Goal: Task Accomplishment & Management: Manage account settings

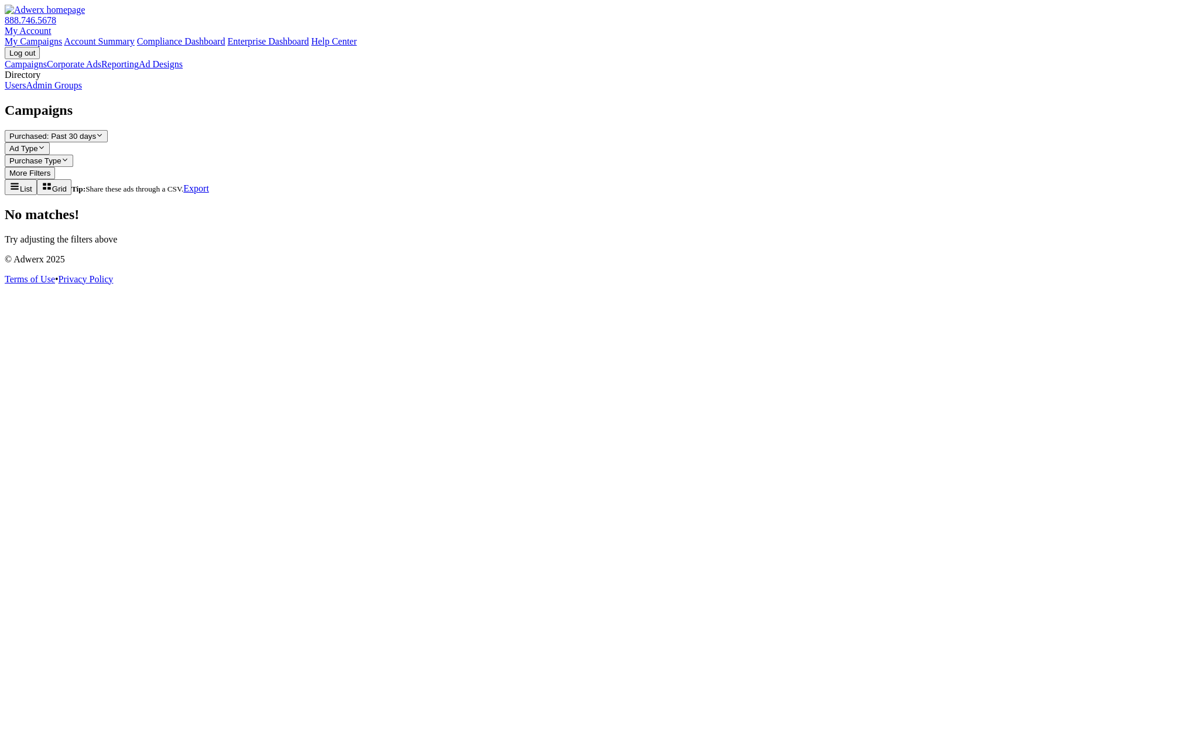
click at [73, 90] on link "Admin Groups" at bounding box center [54, 85] width 56 height 10
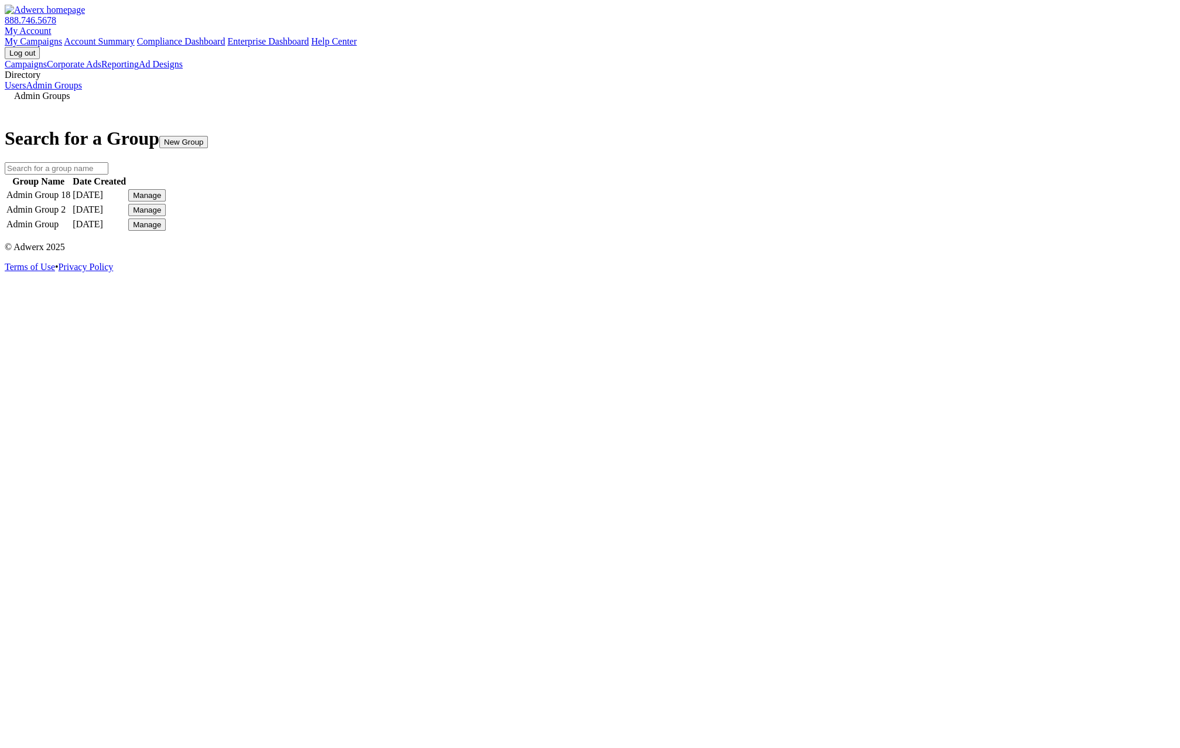
click at [161, 200] on div "Manage" at bounding box center [147, 195] width 28 height 9
click at [876, 244] on link "Edit Group" at bounding box center [860, 239] width 42 height 10
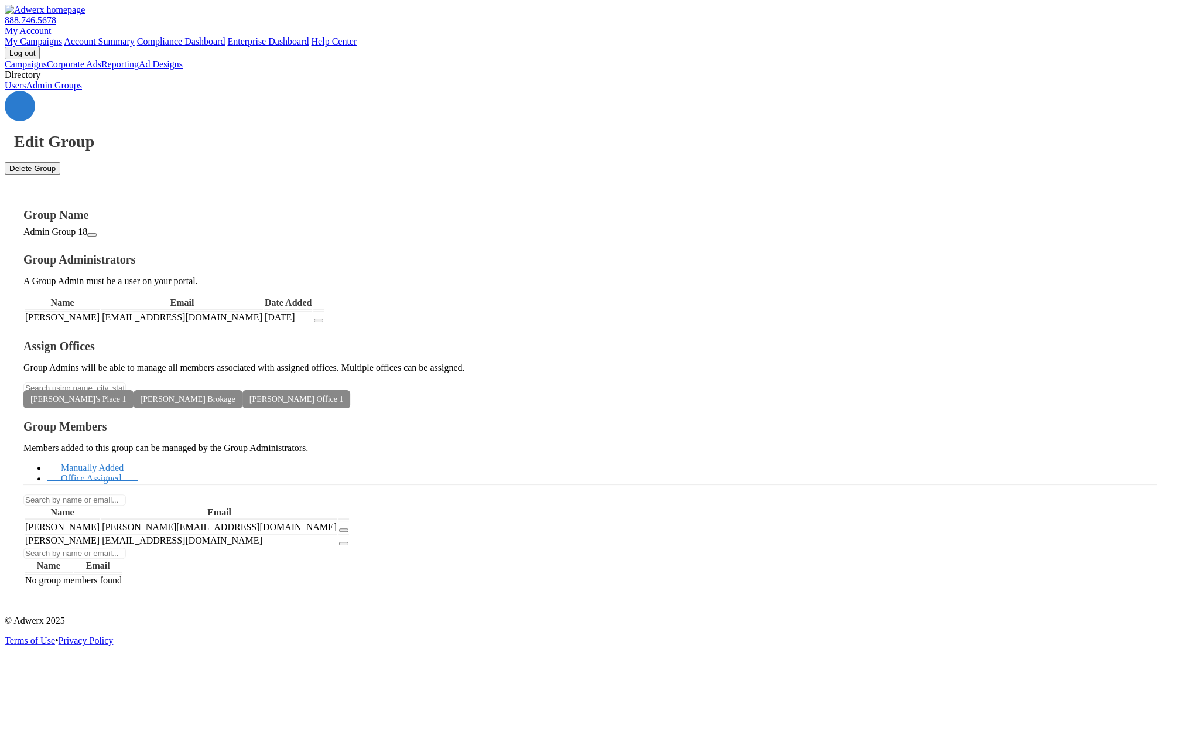
click at [135, 466] on link "Office Assigned" at bounding box center [91, 478] width 88 height 25
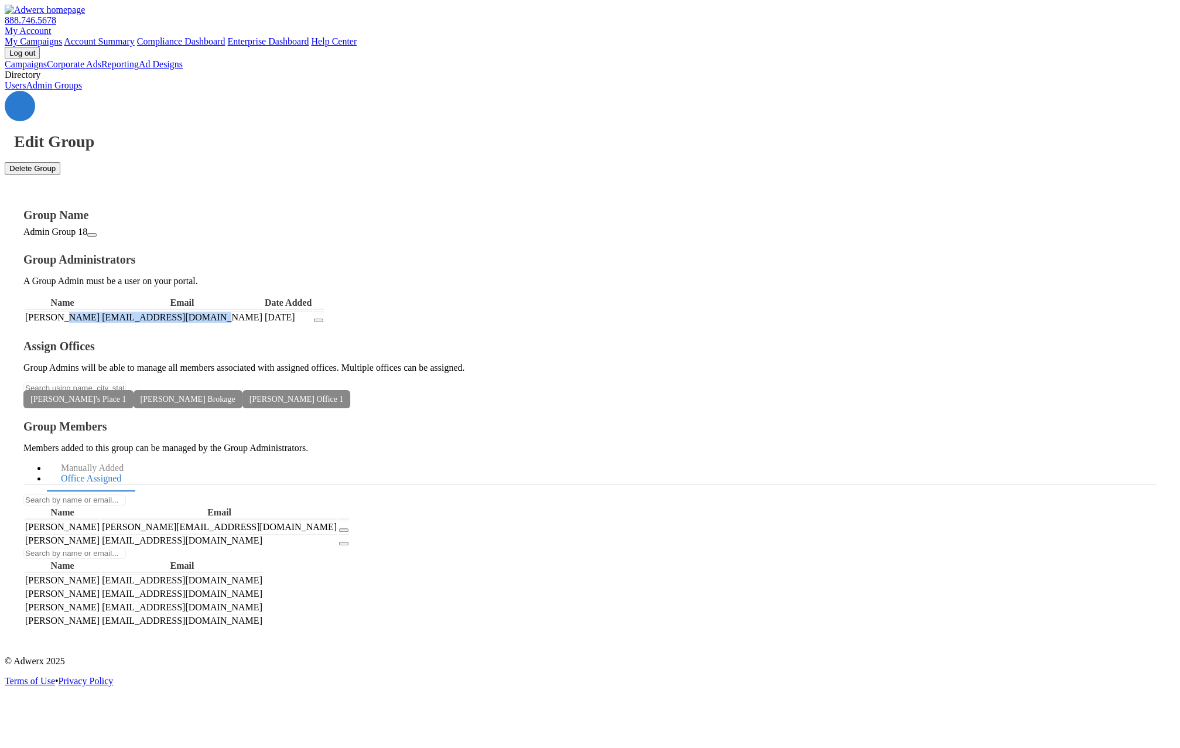
drag, startPoint x: 399, startPoint y: 268, endPoint x: 264, endPoint y: 263, distance: 135.4
click at [264, 311] on tr "Ray Ruiz groupadmin@fctucker.com 8/14/2025" at bounding box center [174, 317] width 299 height 12
copy tr "groupadmin@fctucker.com"
click at [138, 456] on link "Manually Added" at bounding box center [92, 468] width 91 height 25
click at [26, 90] on link "Users" at bounding box center [15, 85] width 21 height 10
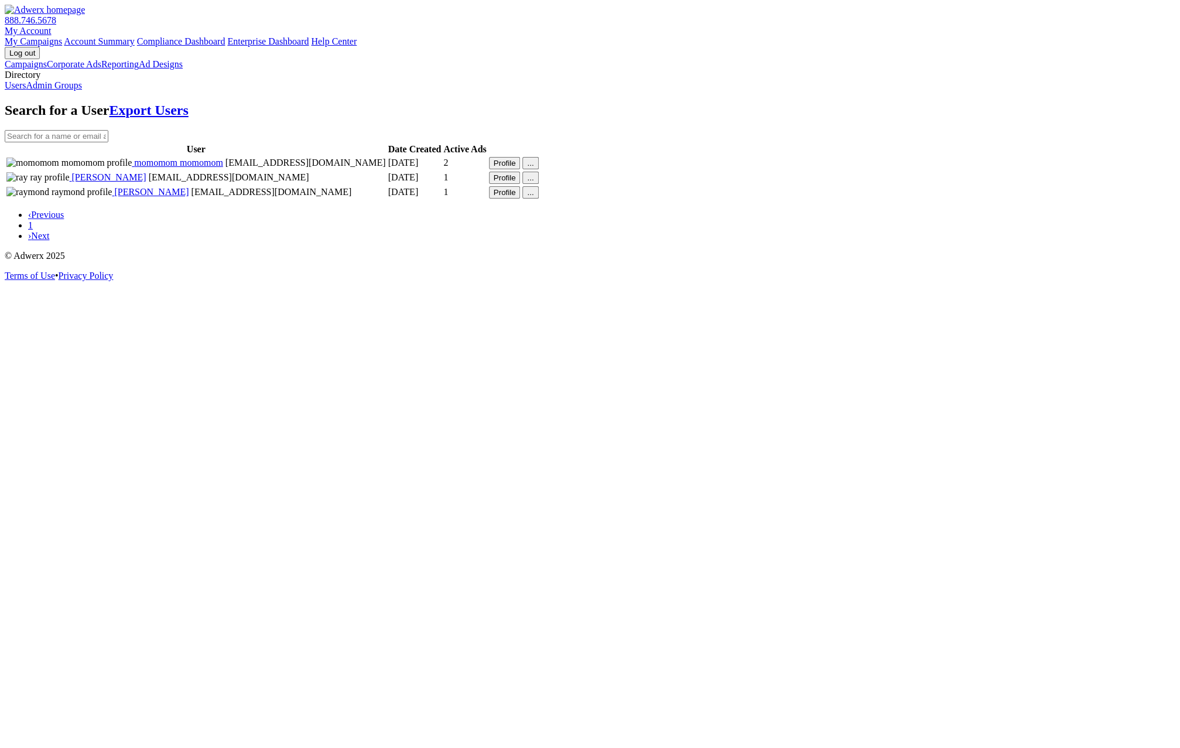
click at [223, 167] on span "momomom momomom" at bounding box center [177, 163] width 91 height 10
click at [82, 90] on link "Admin Groups" at bounding box center [54, 85] width 56 height 10
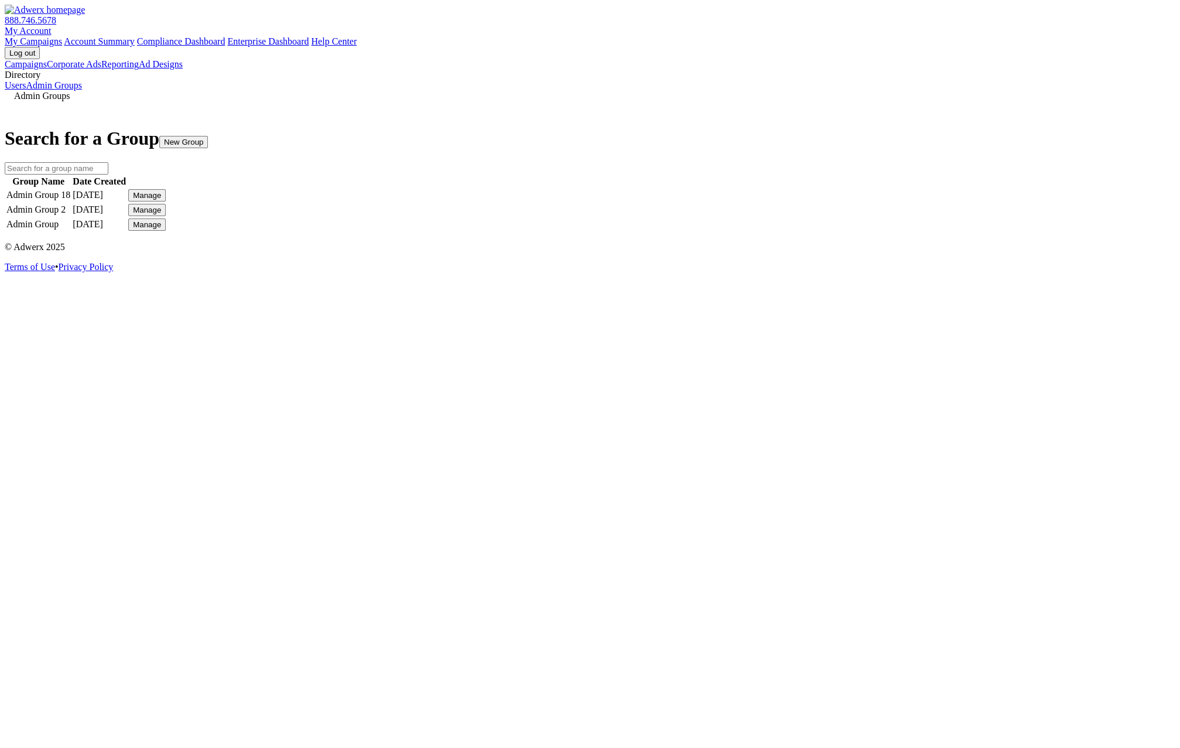
click at [161, 200] on div "Manage" at bounding box center [147, 195] width 28 height 9
click at [876, 244] on link "Edit Group" at bounding box center [860, 239] width 42 height 10
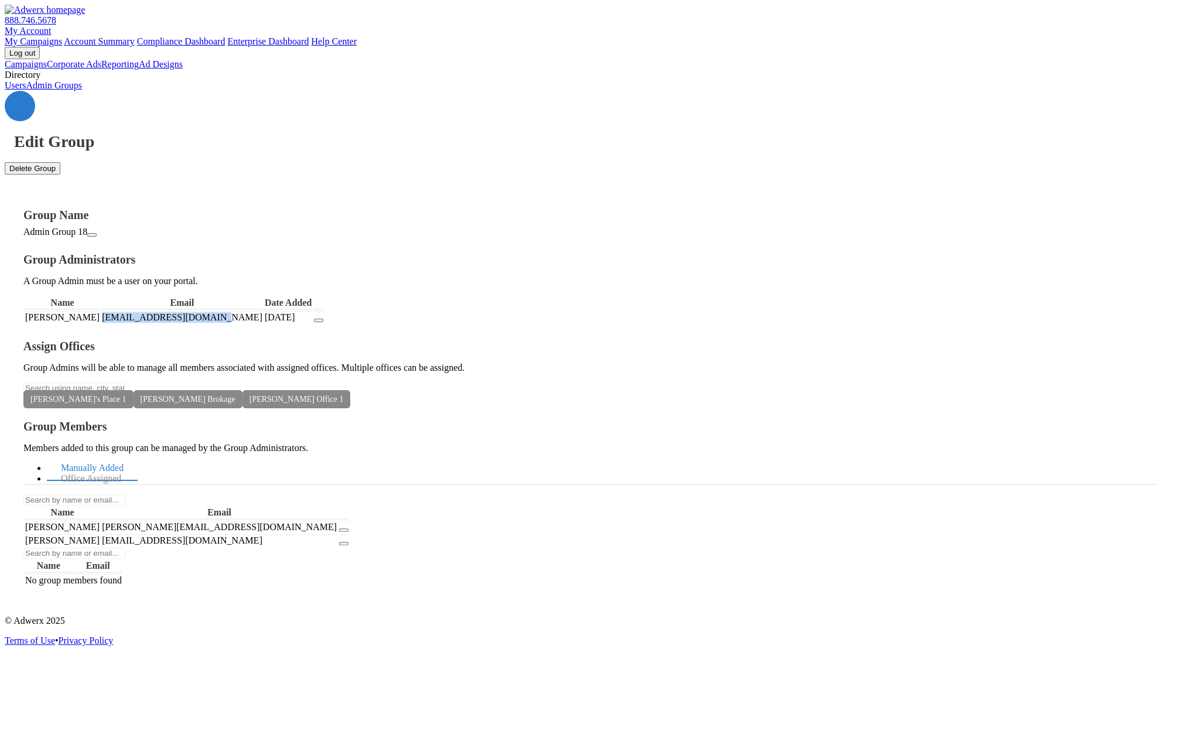
drag, startPoint x: 400, startPoint y: 265, endPoint x: 278, endPoint y: 262, distance: 121.8
click at [263, 311] on td "groupadmin@fctucker.com" at bounding box center [182, 317] width 162 height 12
copy td "groupadmin@fctucker.com"
click at [52, 26] on link "My Account" at bounding box center [28, 31] width 47 height 10
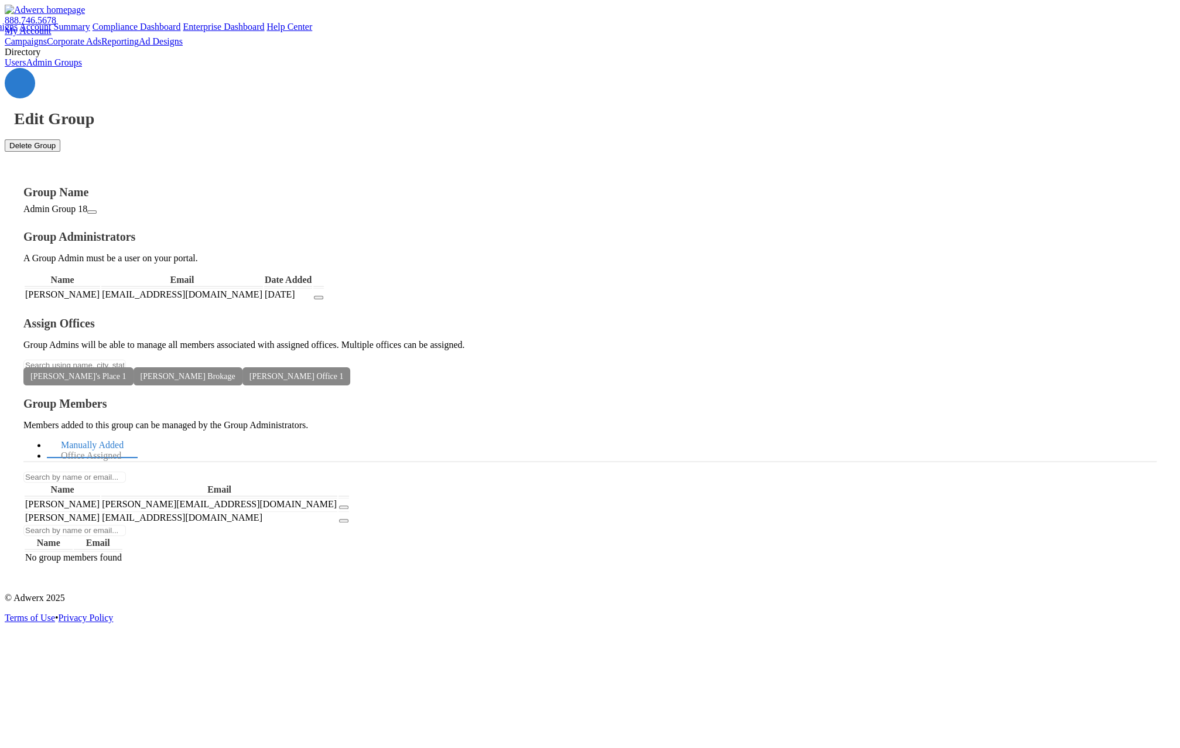
click at [959, 68] on div "Edit Group Delete Group" at bounding box center [590, 110] width 1171 height 84
drag, startPoint x: 337, startPoint y: 265, endPoint x: 264, endPoint y: 265, distance: 72.6
click at [264, 288] on tr "Ray Ruiz groupadmin@fctucker.com 8/14/2025" at bounding box center [174, 294] width 299 height 12
copy tr "groupadmin@fctucker.com"
click at [52, 26] on link "My Account" at bounding box center [28, 31] width 47 height 10
